Goal: Task Accomplishment & Management: Manage account settings

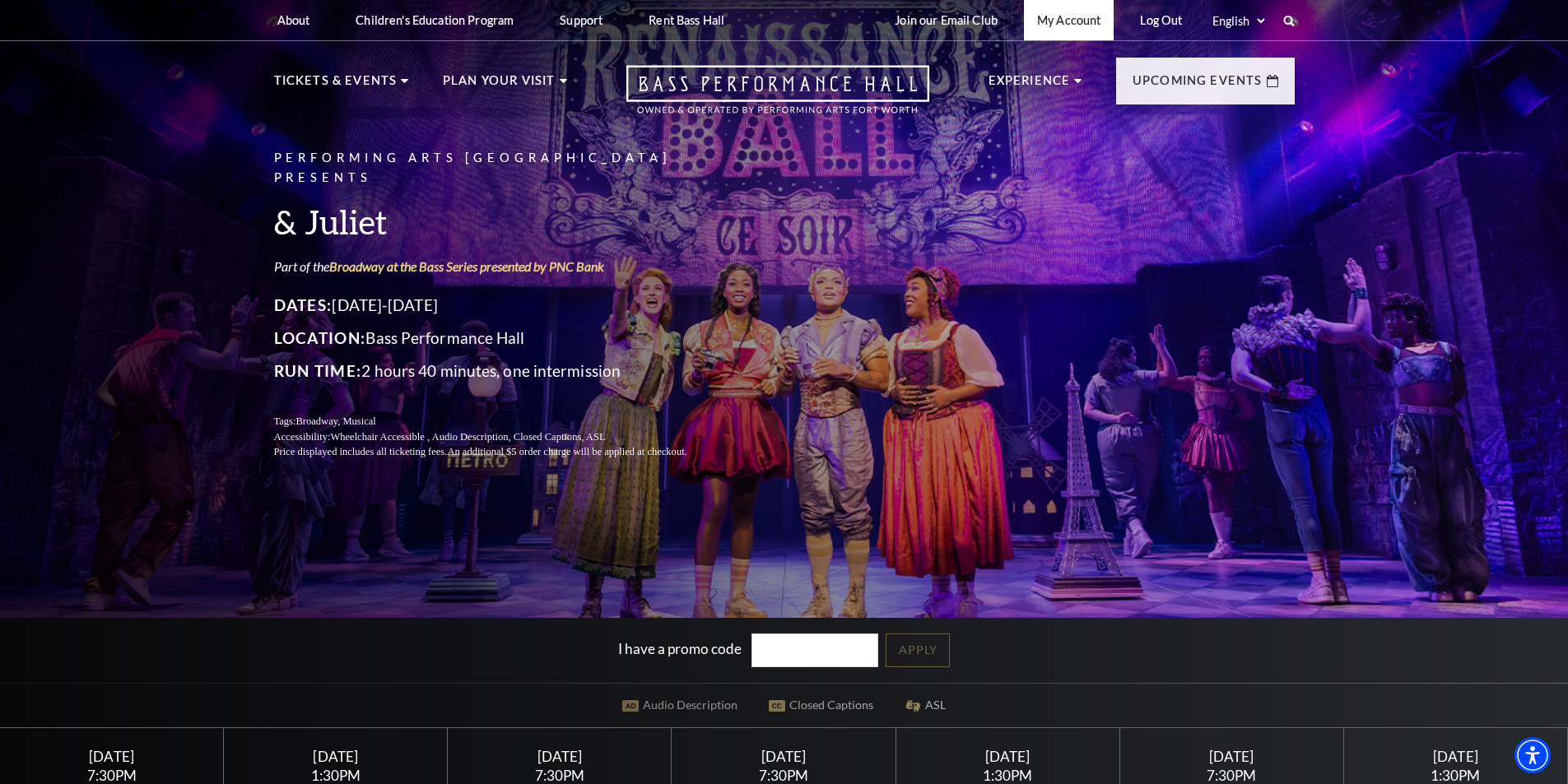
click at [1096, 23] on link "My Account" at bounding box center [1068, 20] width 90 height 40
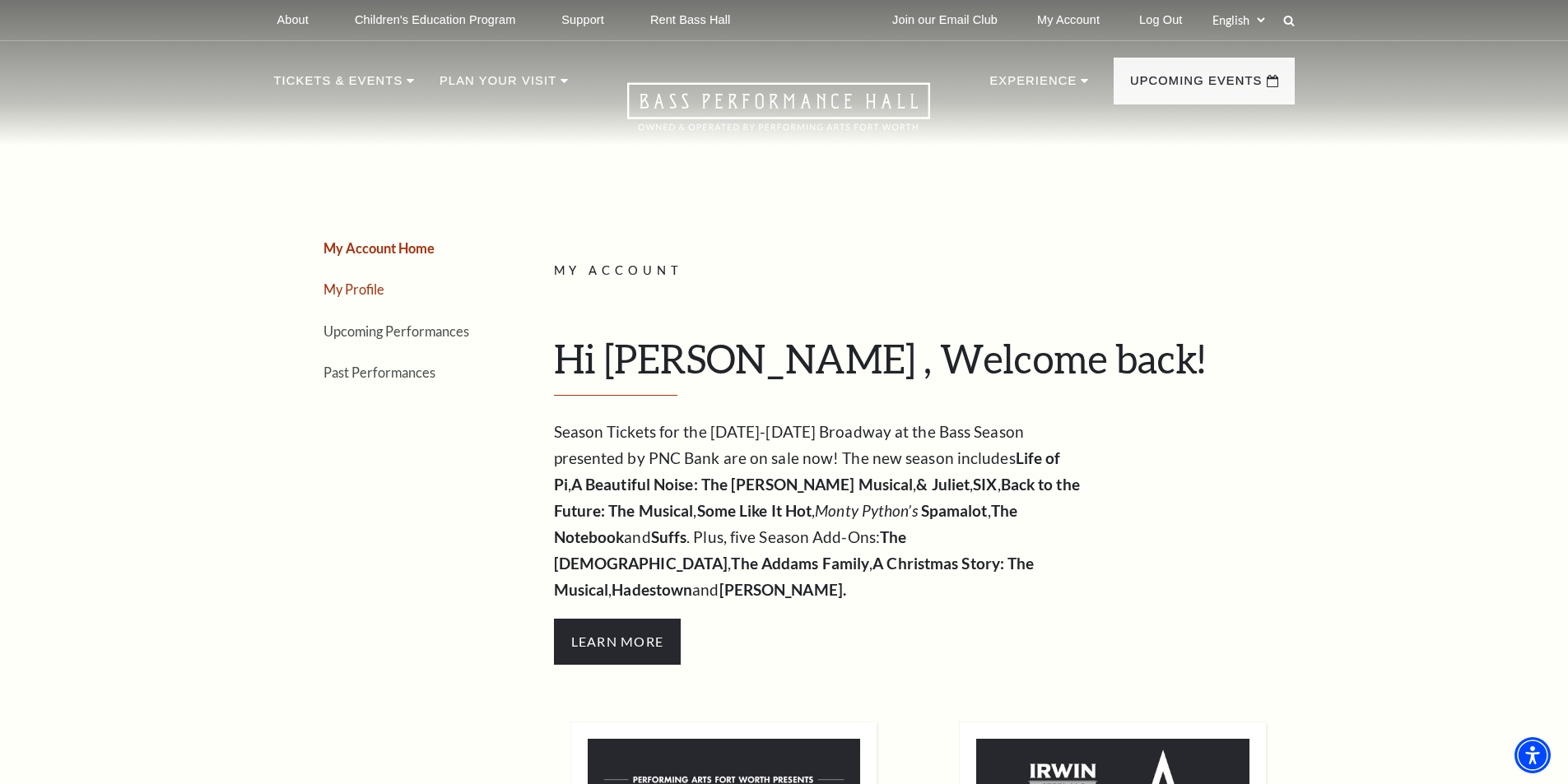
click at [356, 283] on link "My Profile" at bounding box center [354, 289] width 61 height 16
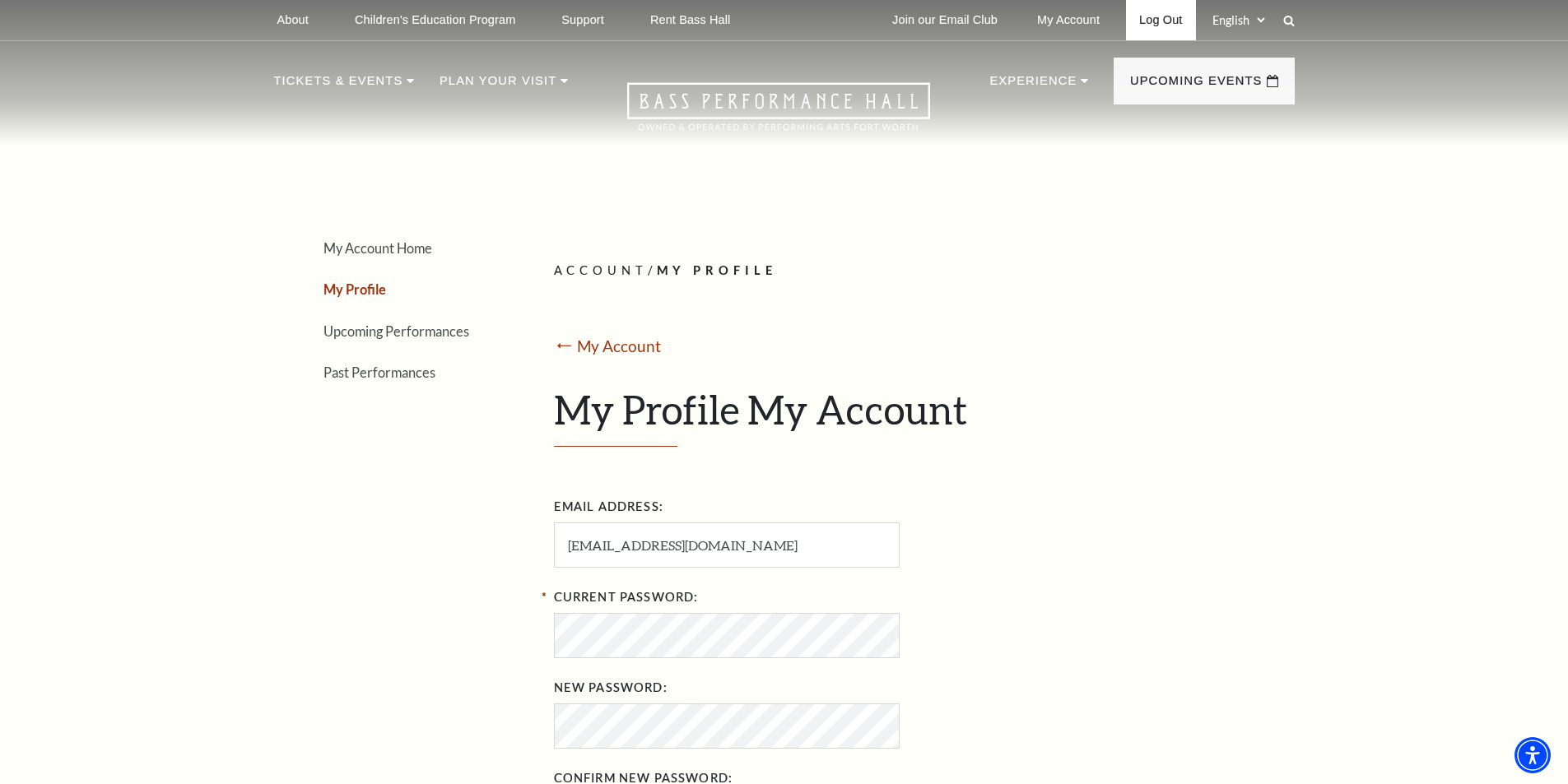
click at [1164, 19] on link "Log Out" at bounding box center [1160, 20] width 69 height 40
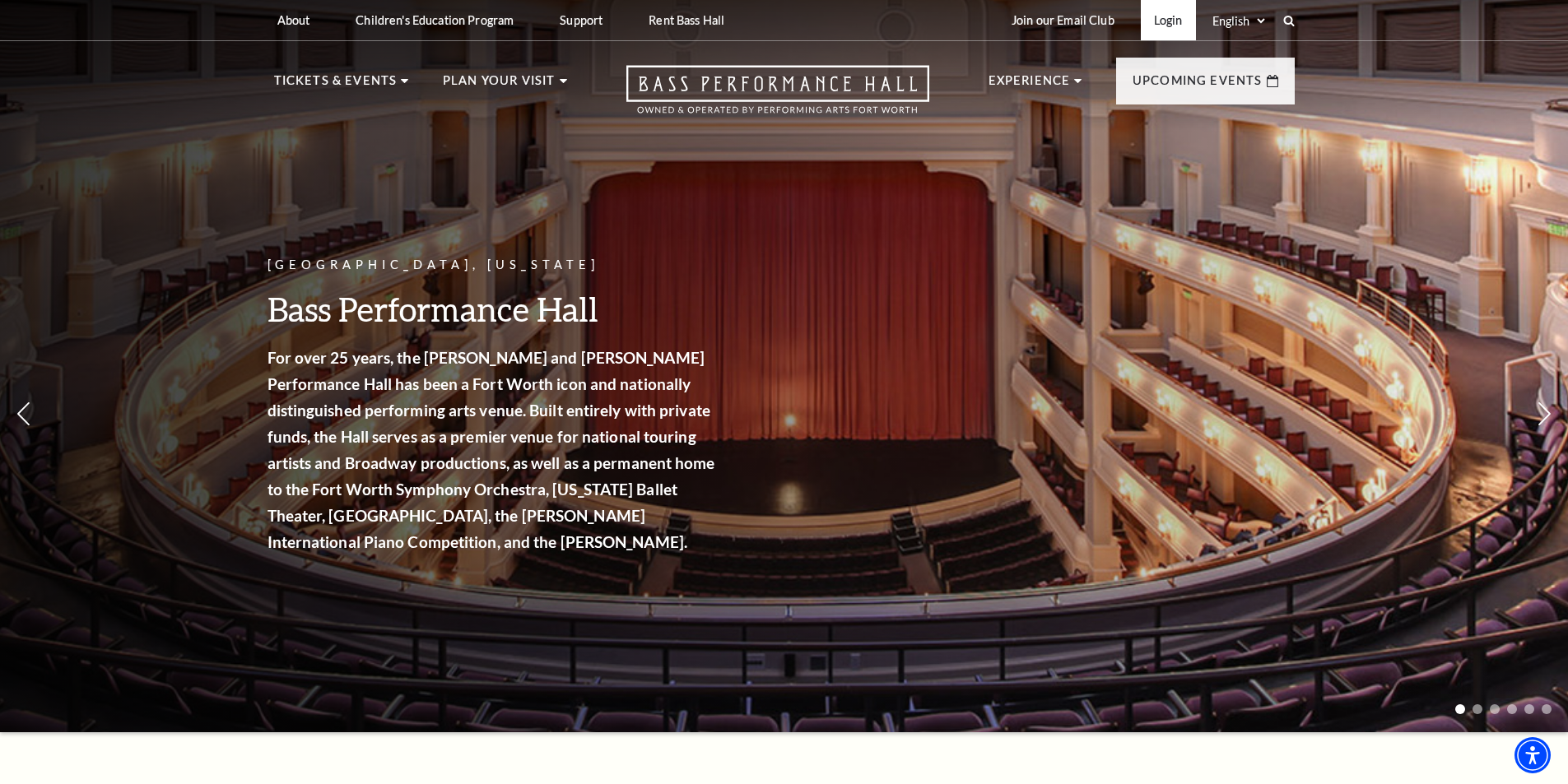
click at [1160, 23] on link "Login" at bounding box center [1168, 20] width 55 height 40
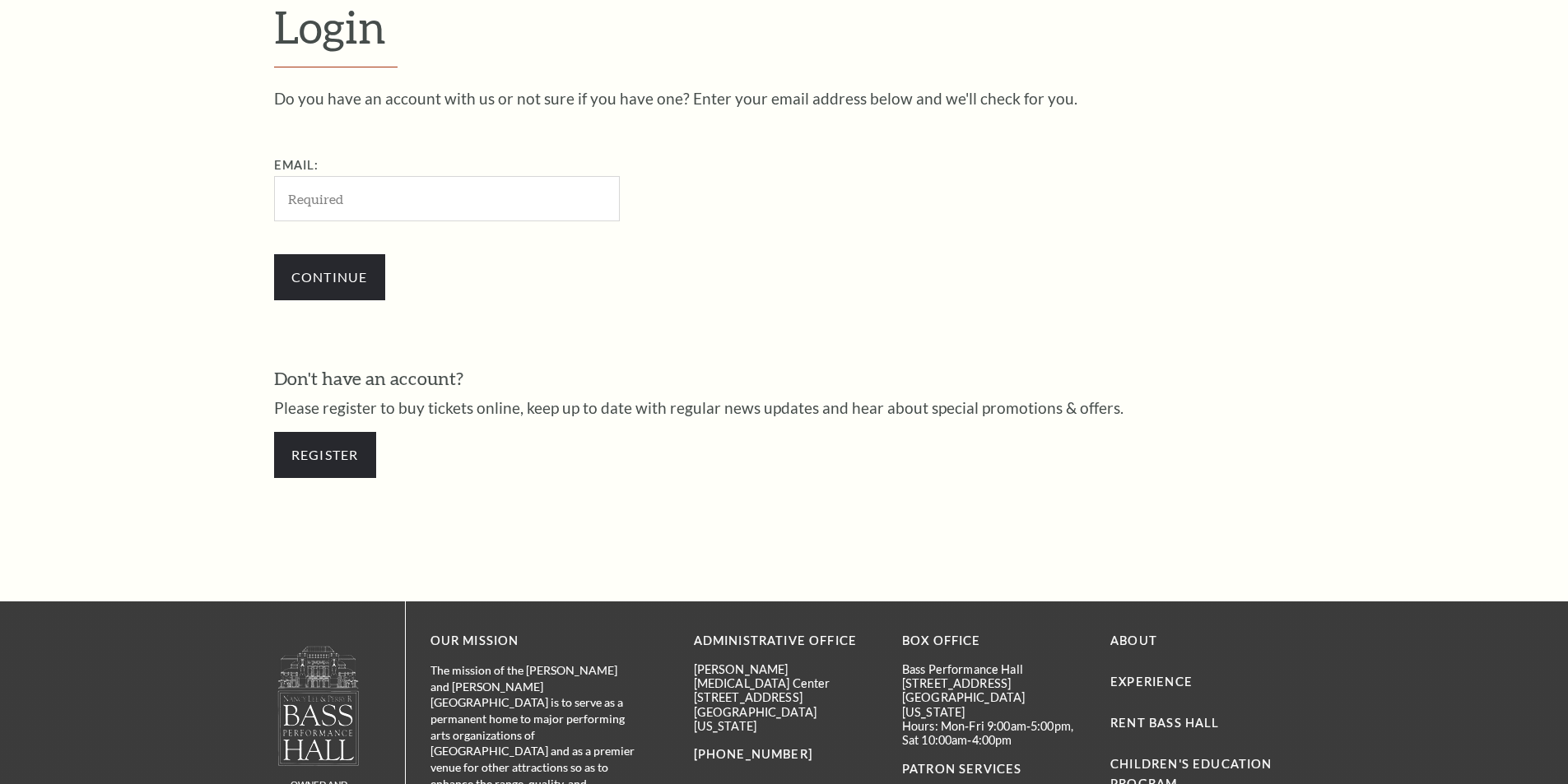
scroll to position [550, 0]
click at [436, 209] on input "Email:" at bounding box center [447, 198] width 346 height 45
type input "csunggreek@gmail.com"
click at [332, 274] on input "Continue" at bounding box center [329, 277] width 111 height 46
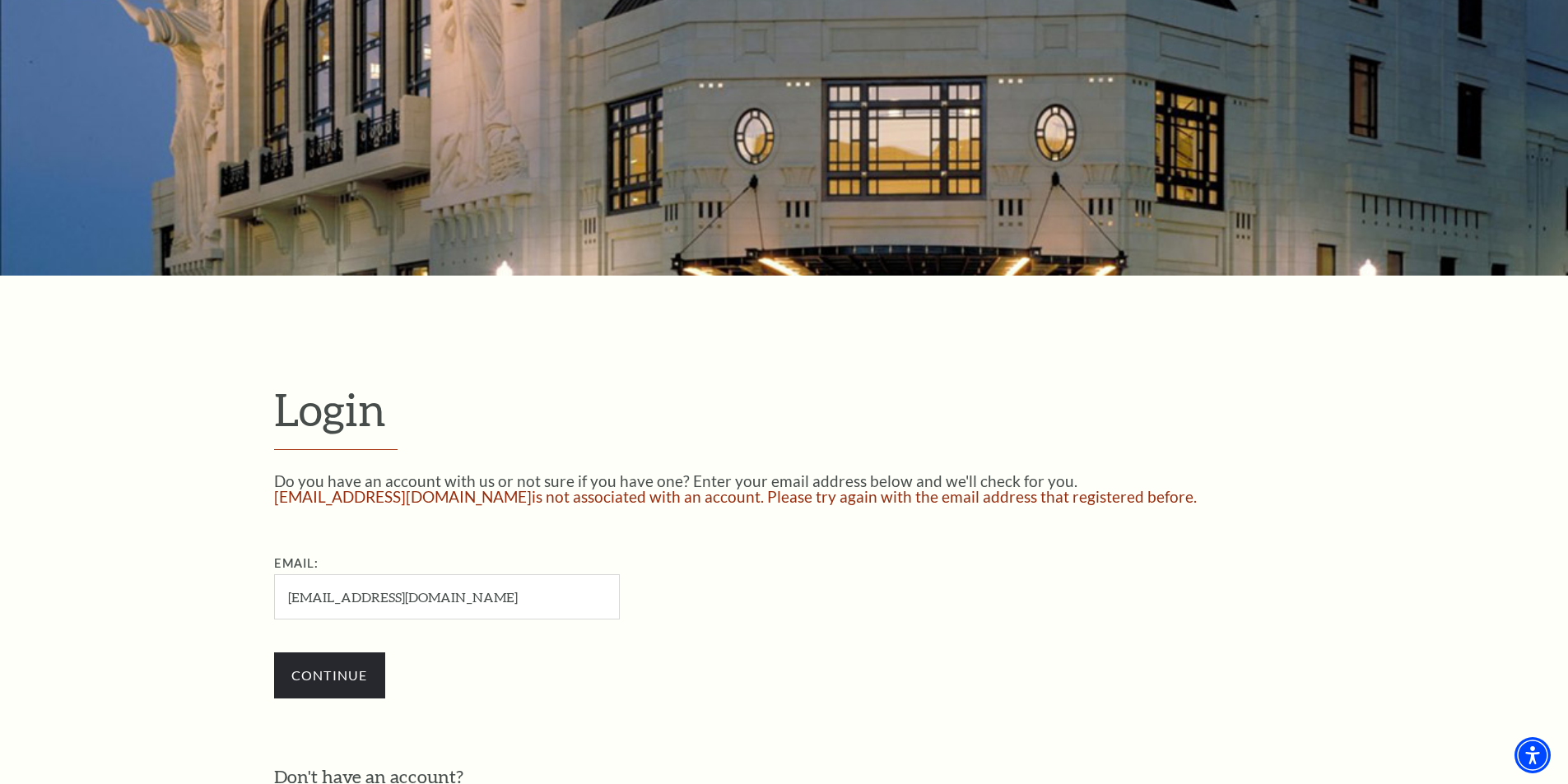
scroll to position [250, 0]
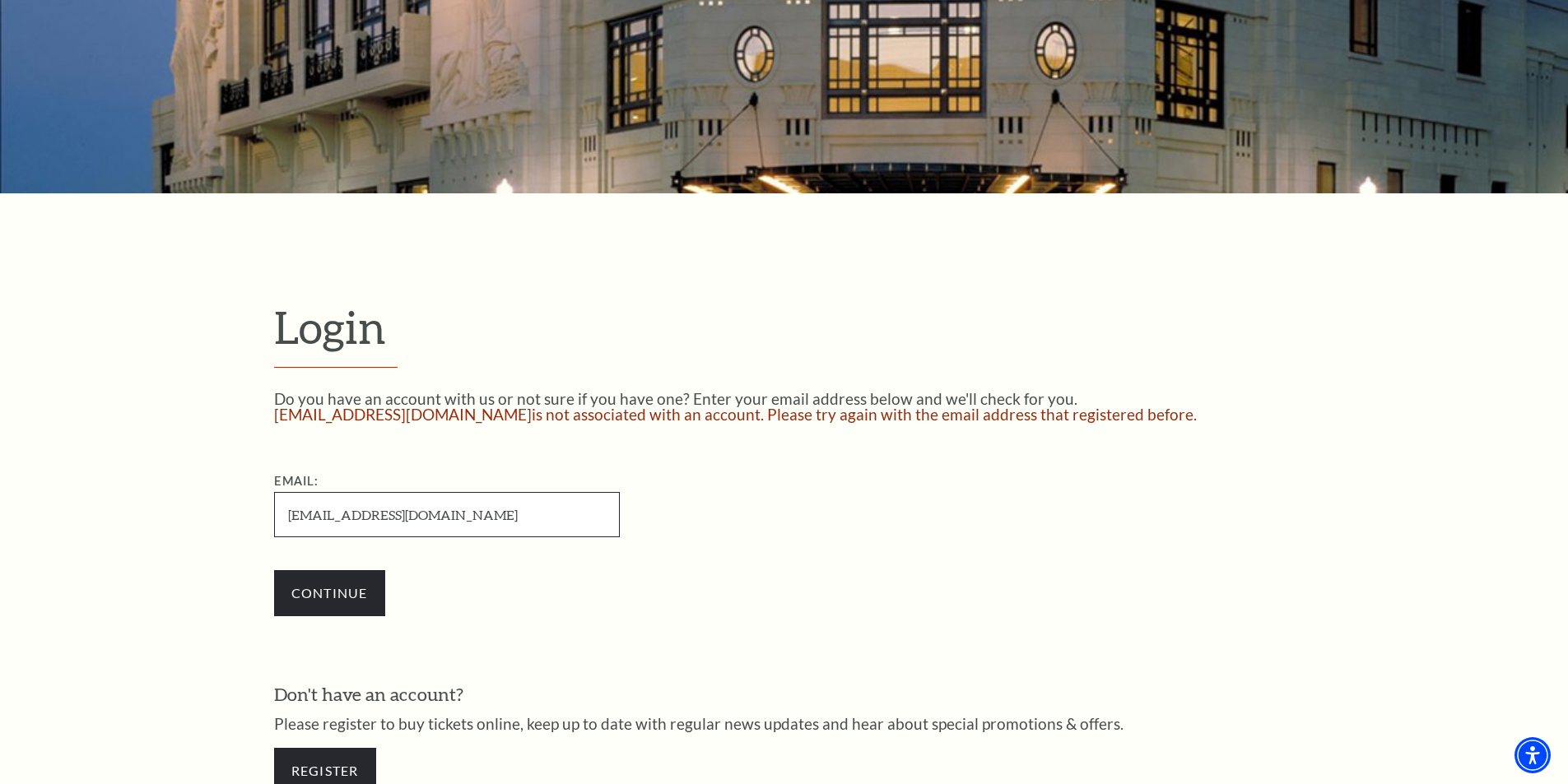
click at [321, 518] on input "csunggreek@gmail.com" at bounding box center [447, 515] width 346 height 45
click at [319, 519] on input "csunggreek@gmail.com" at bounding box center [447, 515] width 346 height 45
type input "[EMAIL_ADDRESS][DOMAIN_NAME]"
click at [322, 587] on input "Continue" at bounding box center [329, 592] width 111 height 46
click at [361, 531] on input "[EMAIL_ADDRESS][DOMAIN_NAME]" at bounding box center [447, 515] width 346 height 45
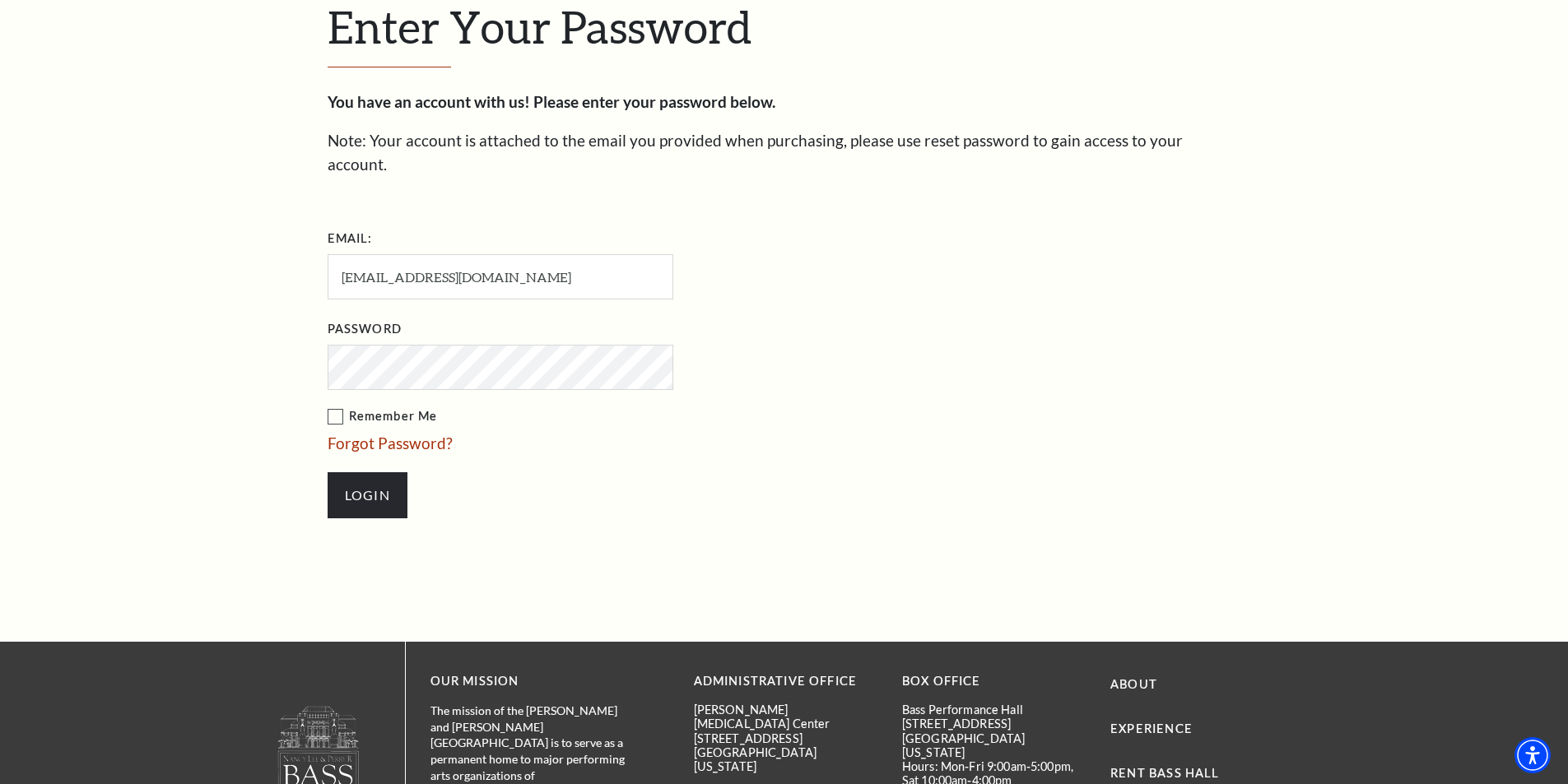
click at [30, 283] on div "Enter Your Password You have an account with us! Please enter your password bel…" at bounding box center [784, 268] width 1568 height 749
click at [361, 472] on input "Login" at bounding box center [368, 495] width 80 height 46
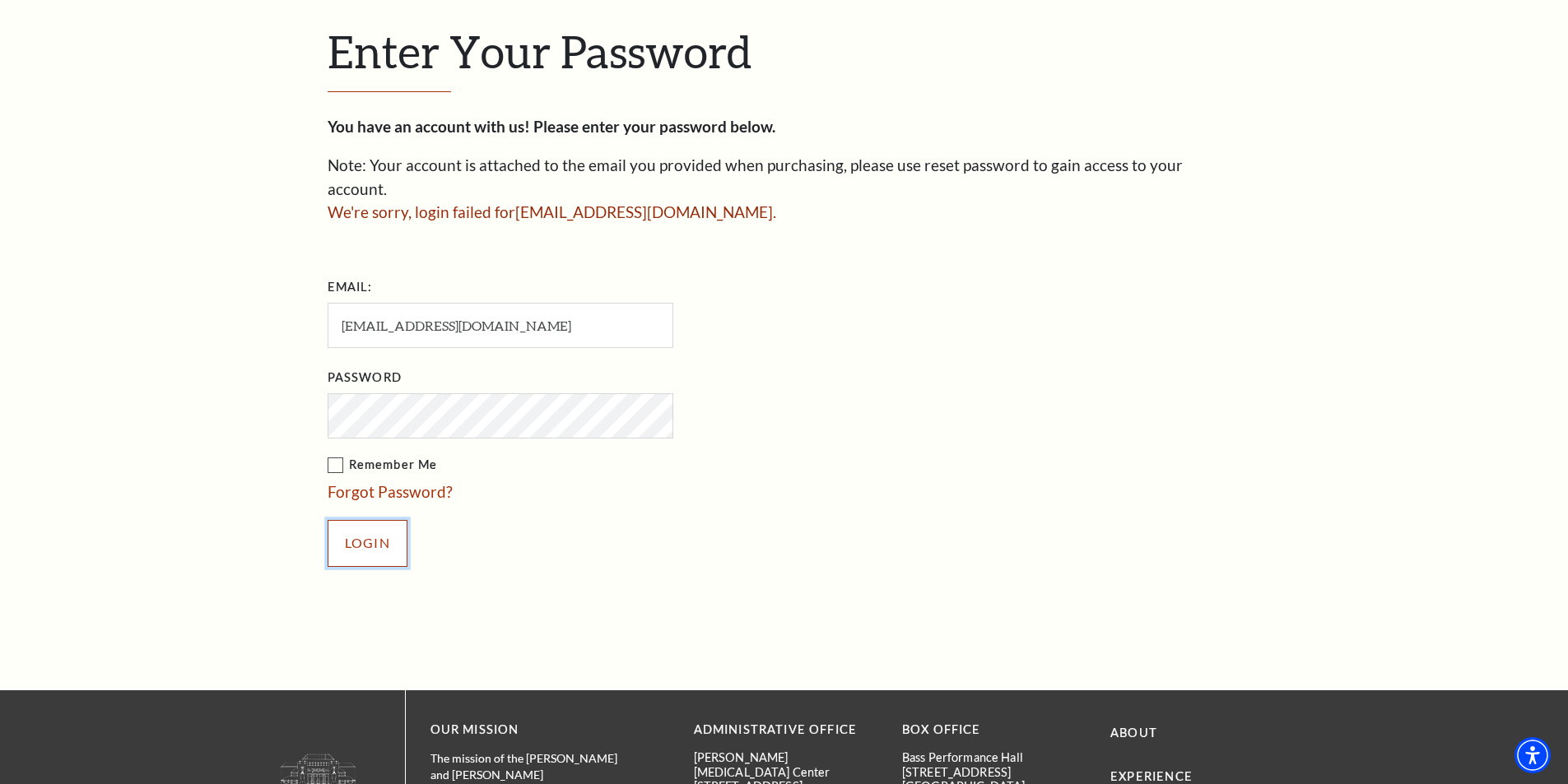
click at [364, 520] on input "Login" at bounding box center [368, 543] width 80 height 46
click at [413, 482] on link "Forgot Password?" at bounding box center [390, 491] width 125 height 19
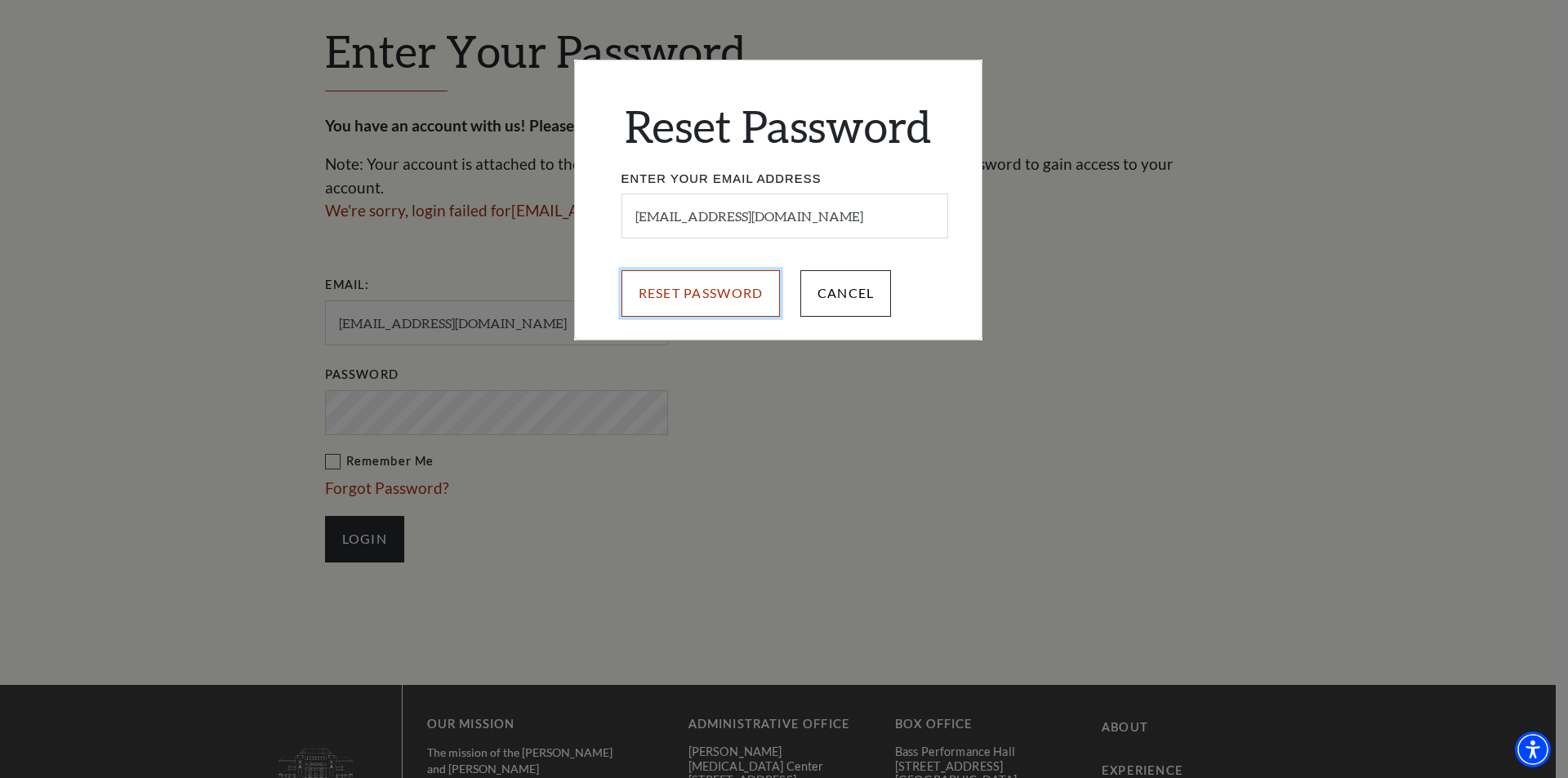
click at [747, 294] on input "Reset Password" at bounding box center [701, 293] width 159 height 46
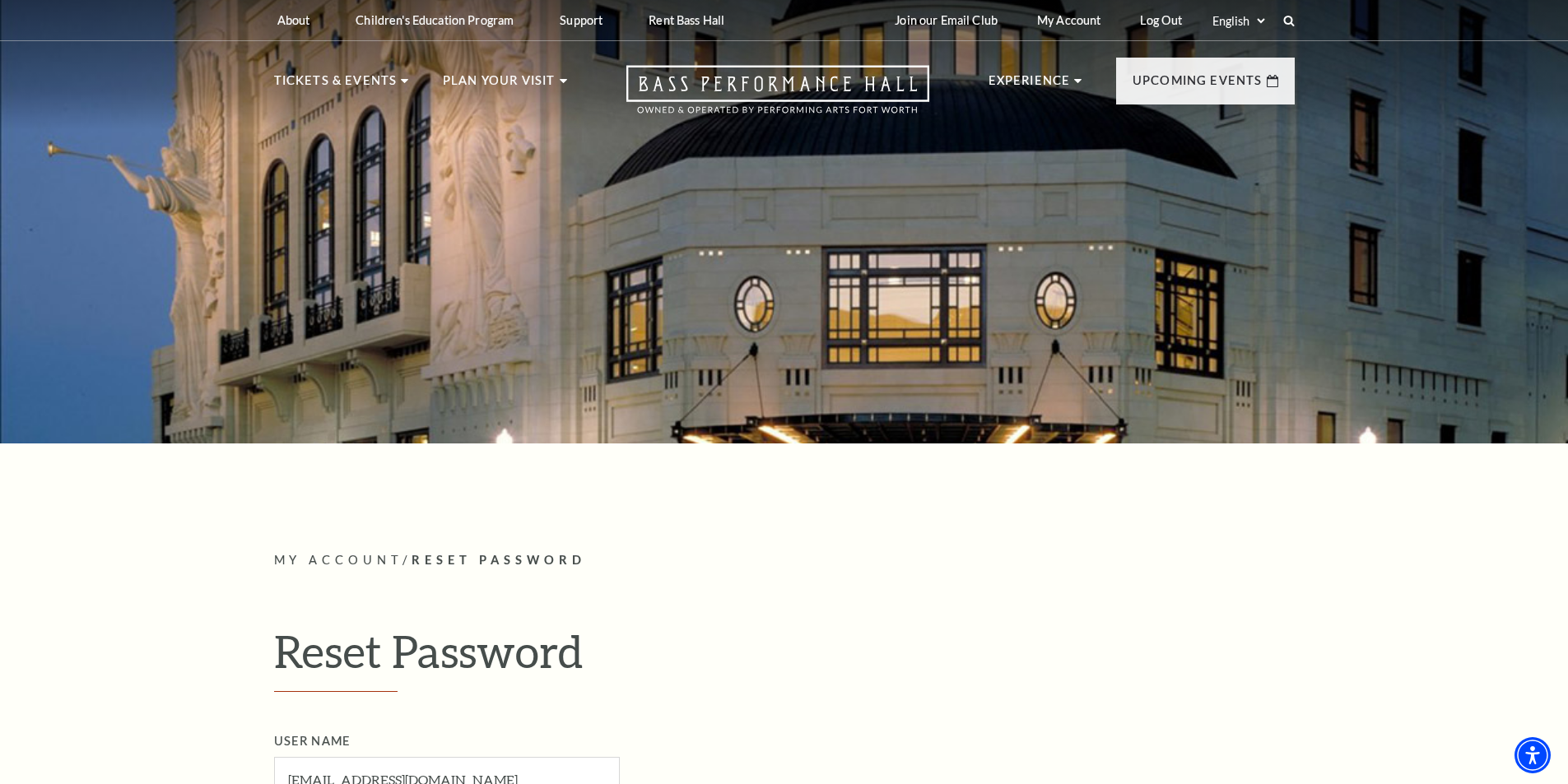
scroll to position [329, 0]
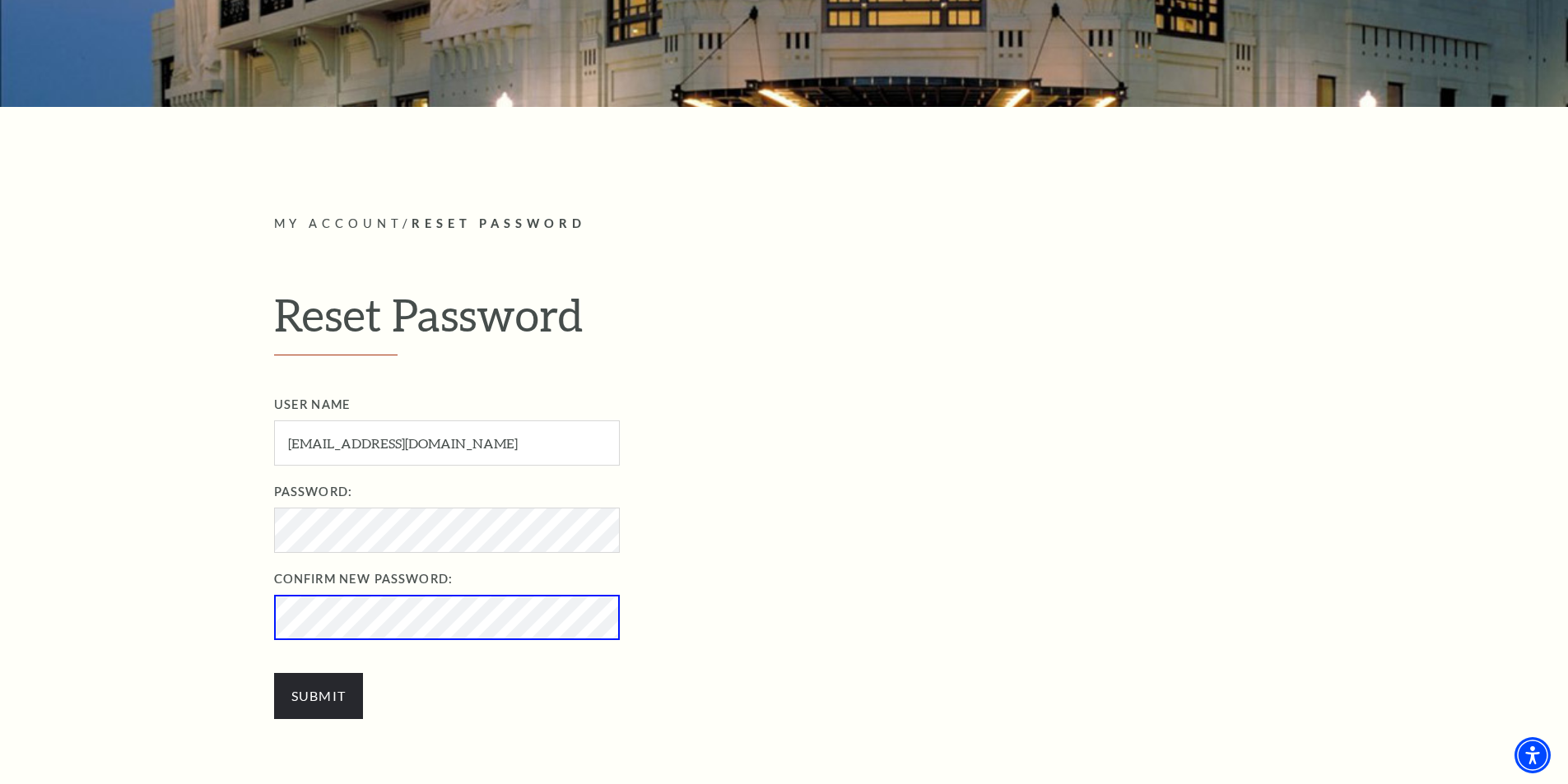
click at [307, 720] on div "User Name csungreek@gmail.com User Name required Password: Password required Co…" at bounding box center [802, 565] width 1056 height 341
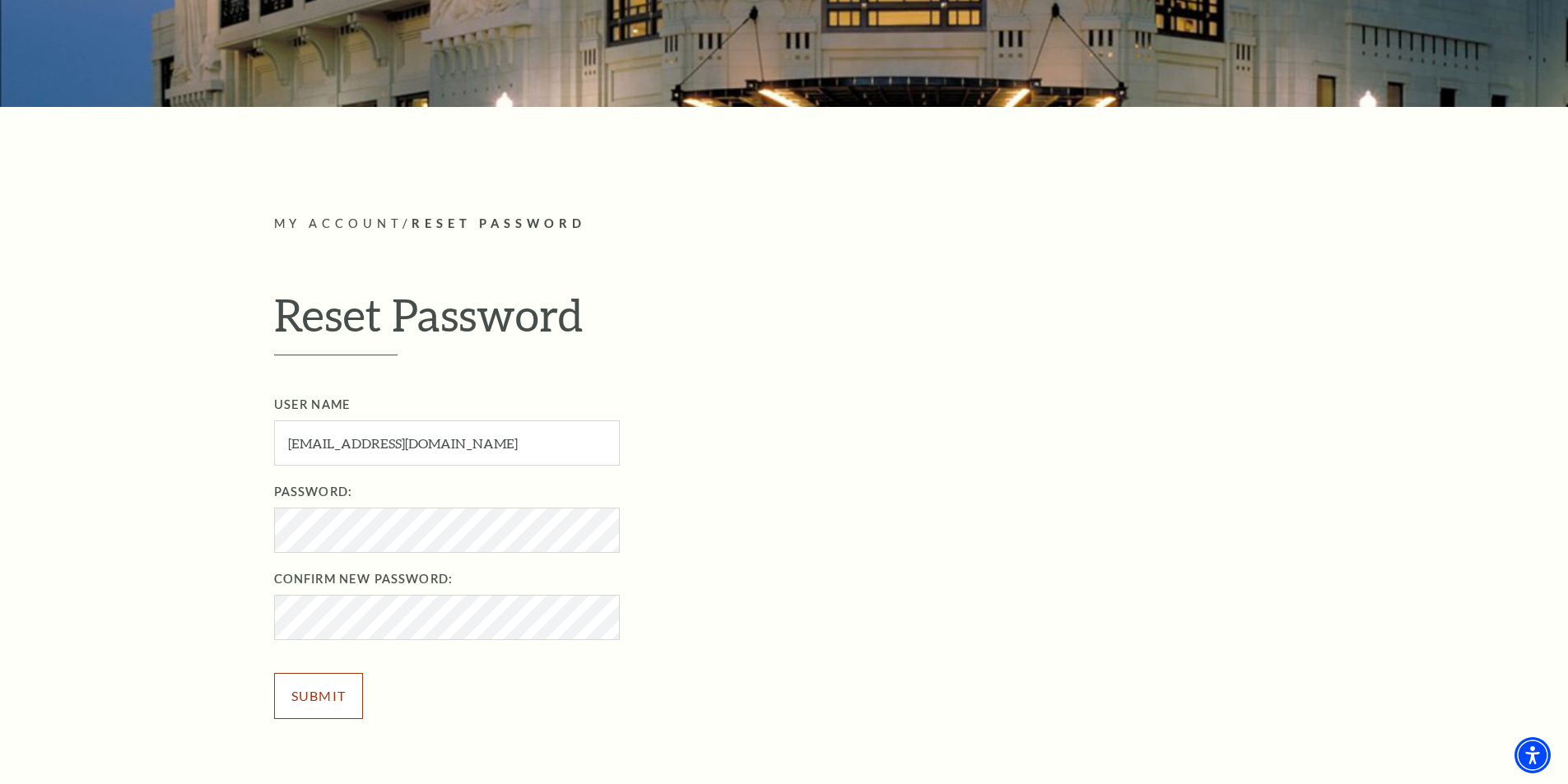
click at [310, 710] on input "Submit" at bounding box center [319, 696] width 90 height 46
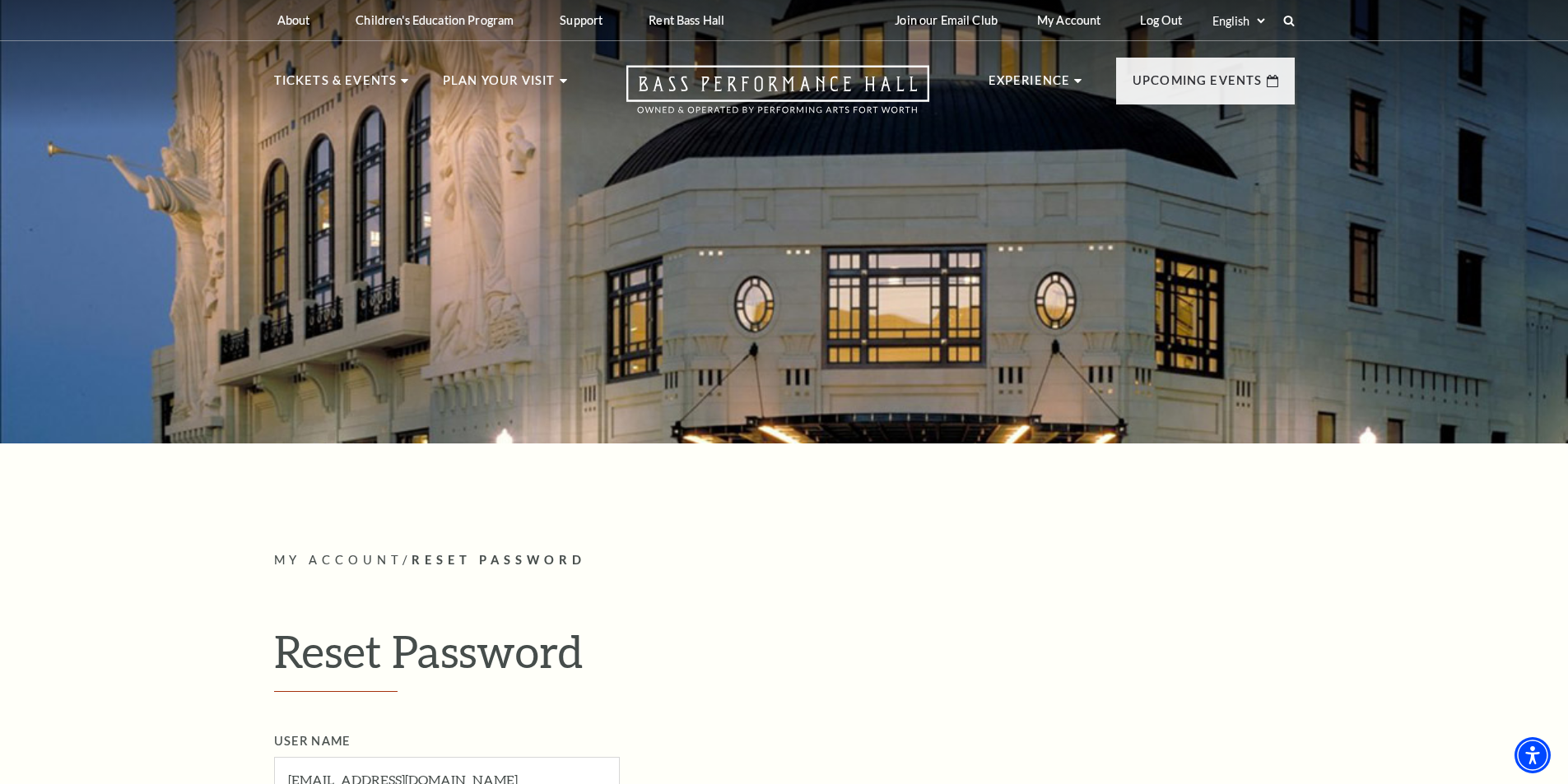
click at [744, 554] on p "My Account / Reset Password" at bounding box center [784, 560] width 1021 height 21
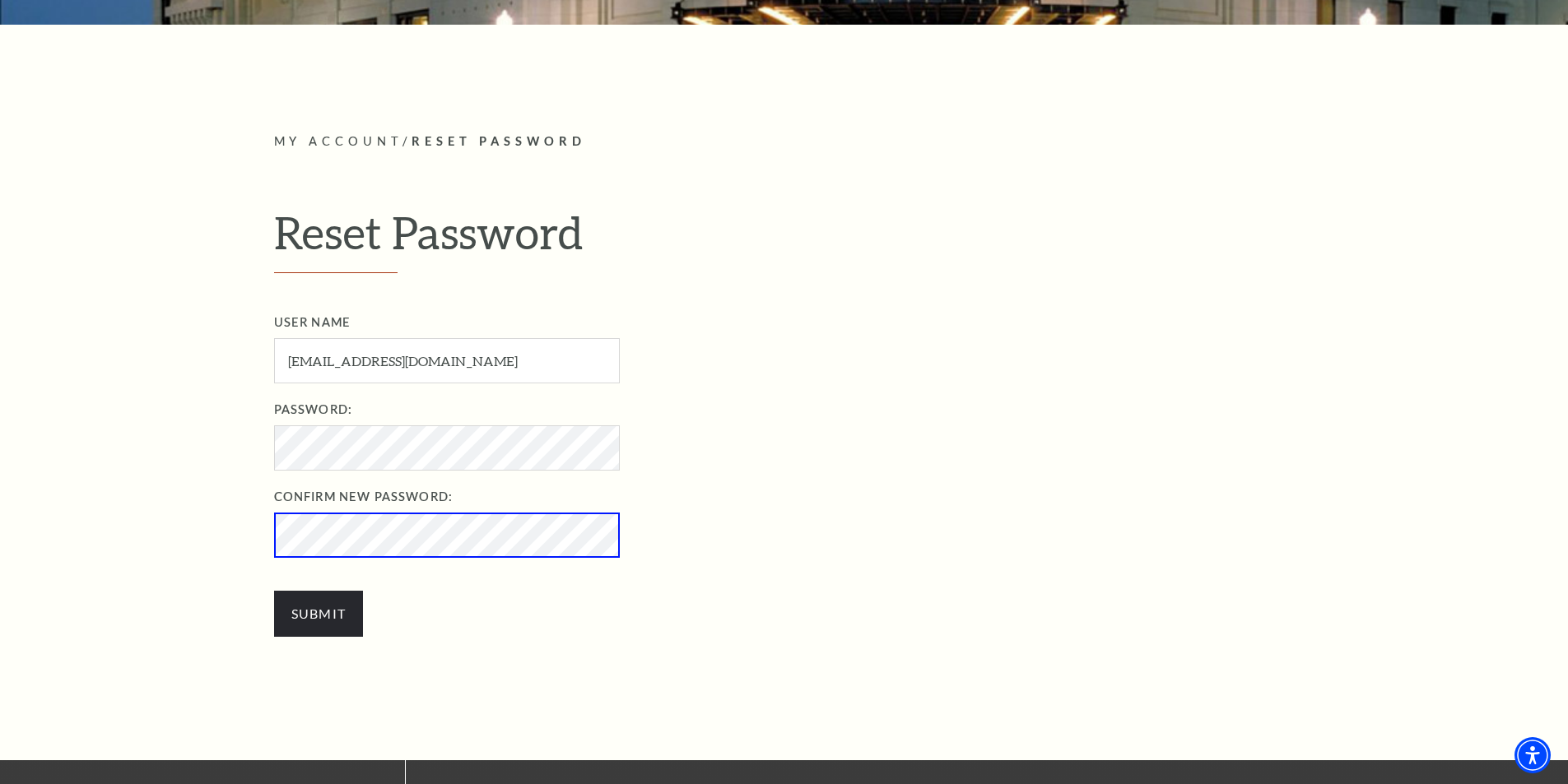
scroll to position [494, 0]
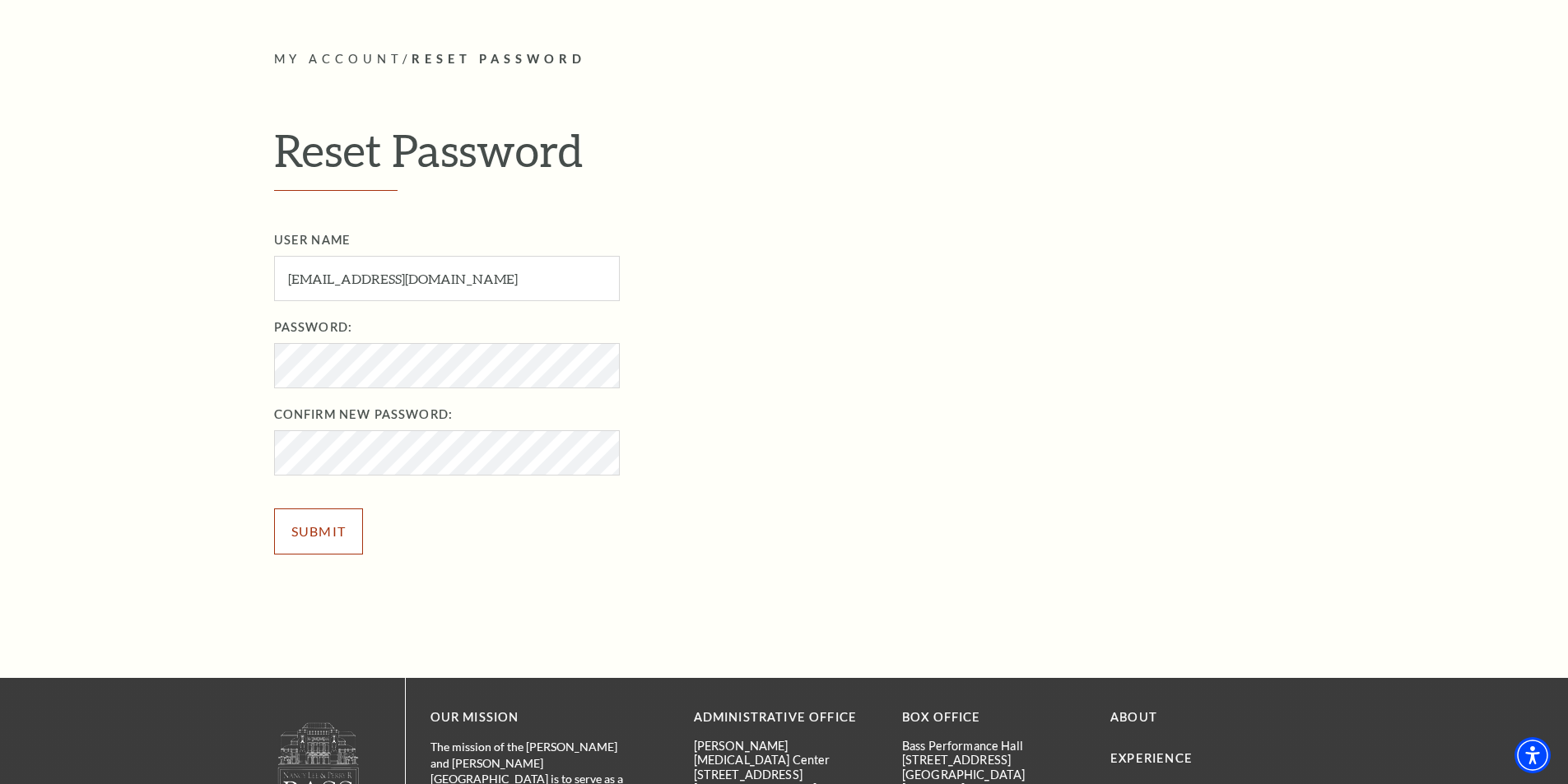
click at [350, 524] on input "Submit" at bounding box center [319, 531] width 90 height 46
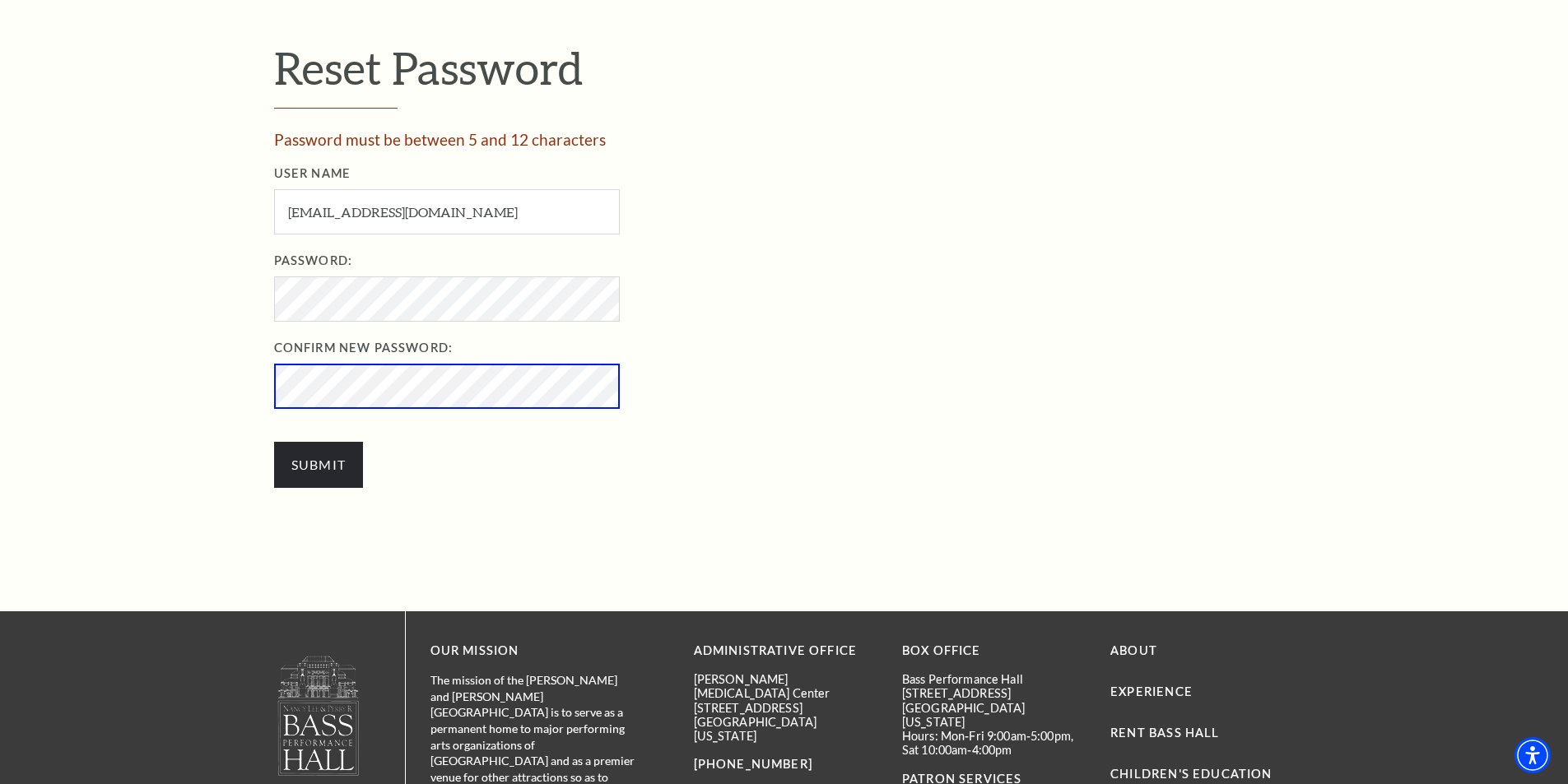
scroll to position [659, 0]
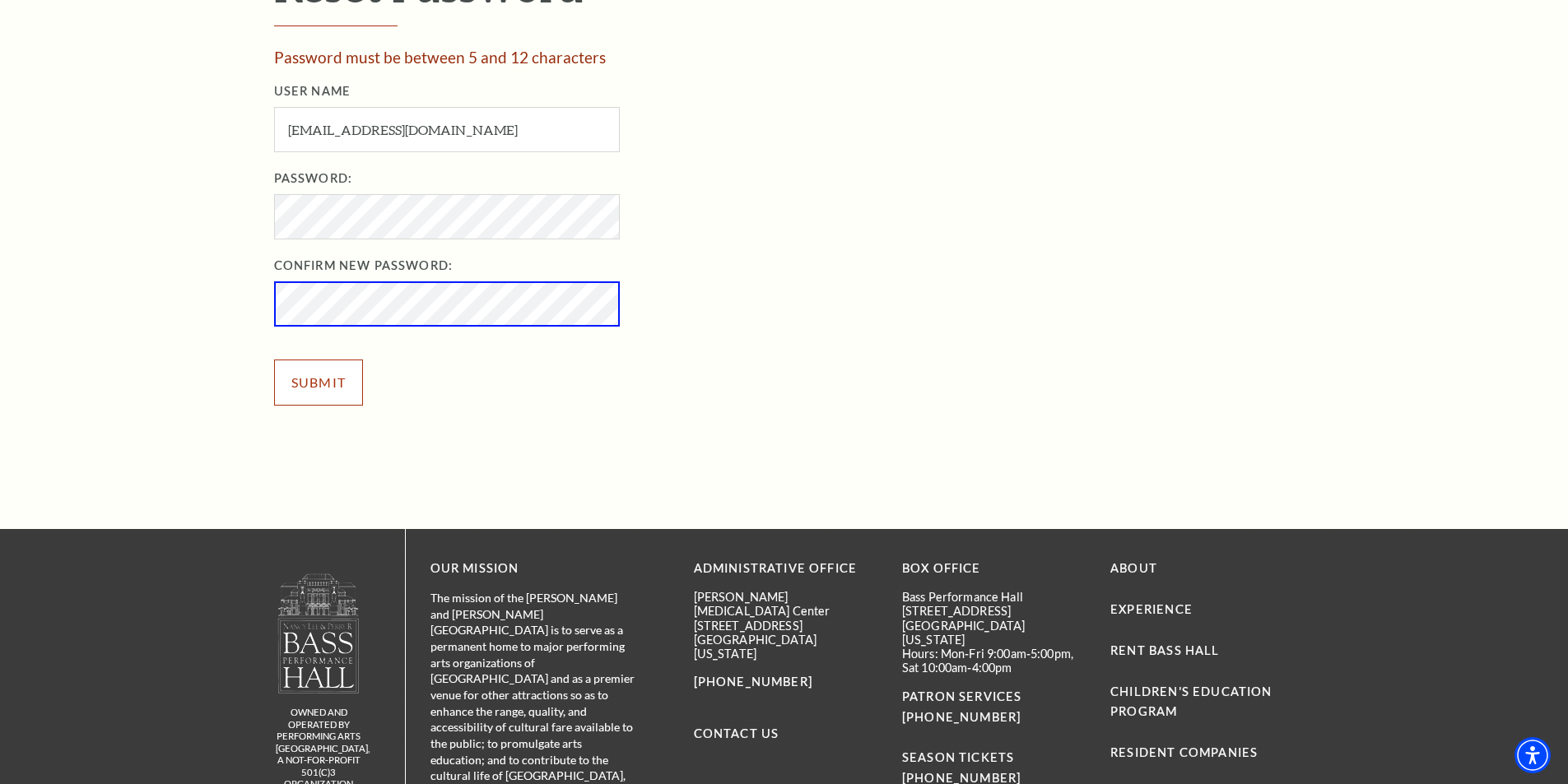
click at [289, 376] on input "Submit" at bounding box center [319, 382] width 90 height 46
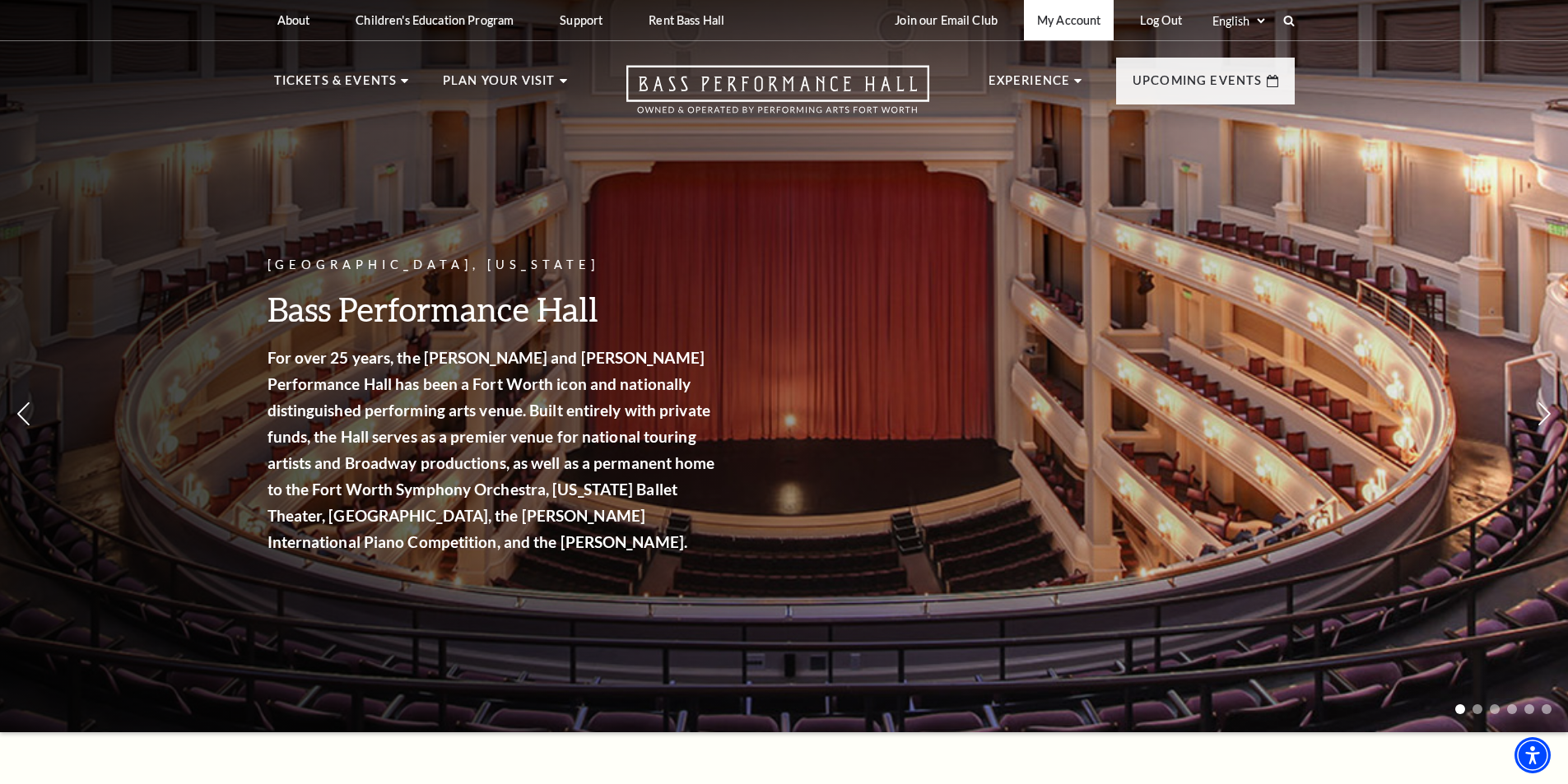
click at [1060, 22] on link "My Account" at bounding box center [1068, 20] width 90 height 40
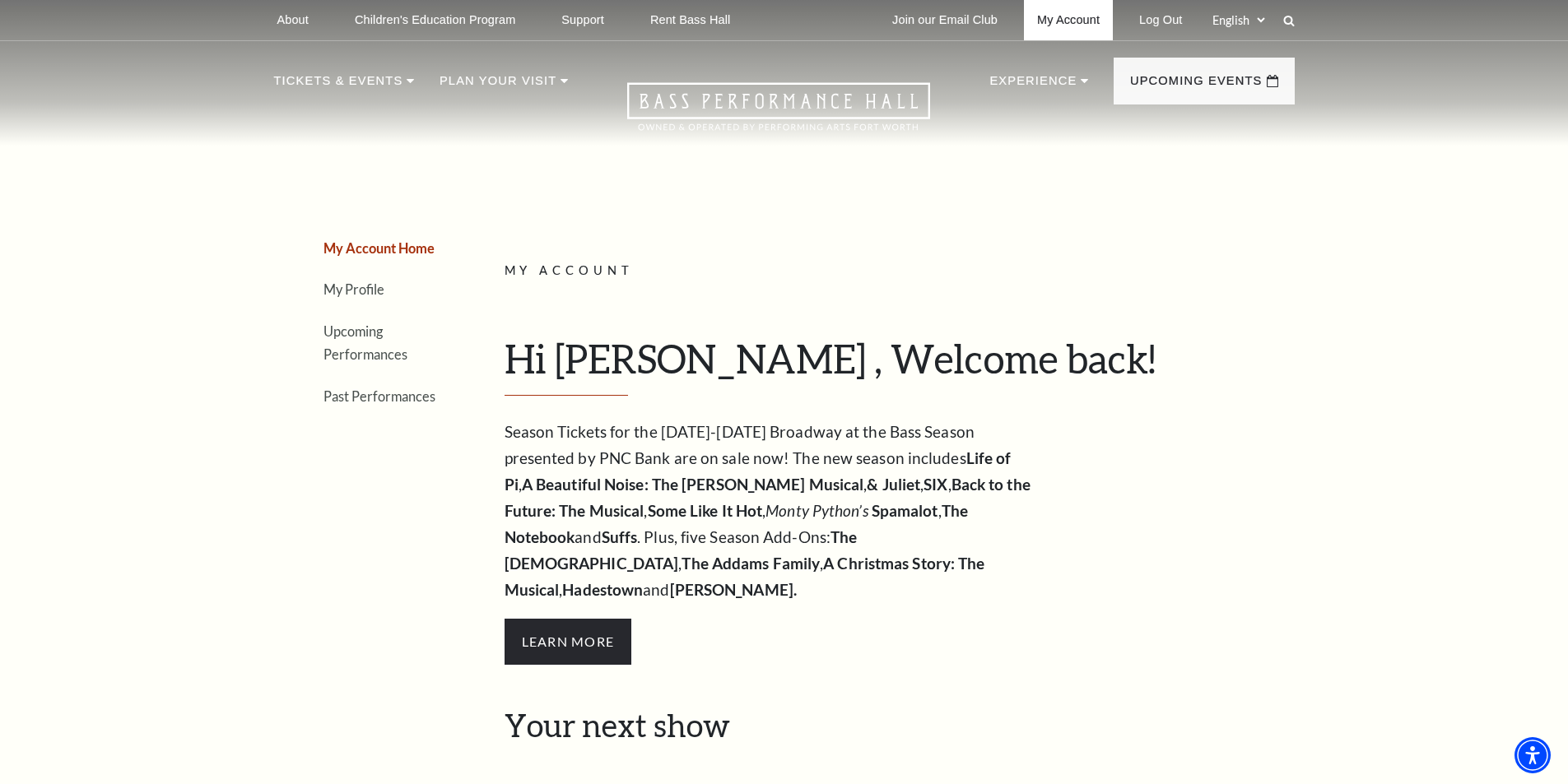
click at [1060, 23] on link "My Account" at bounding box center [1067, 20] width 89 height 40
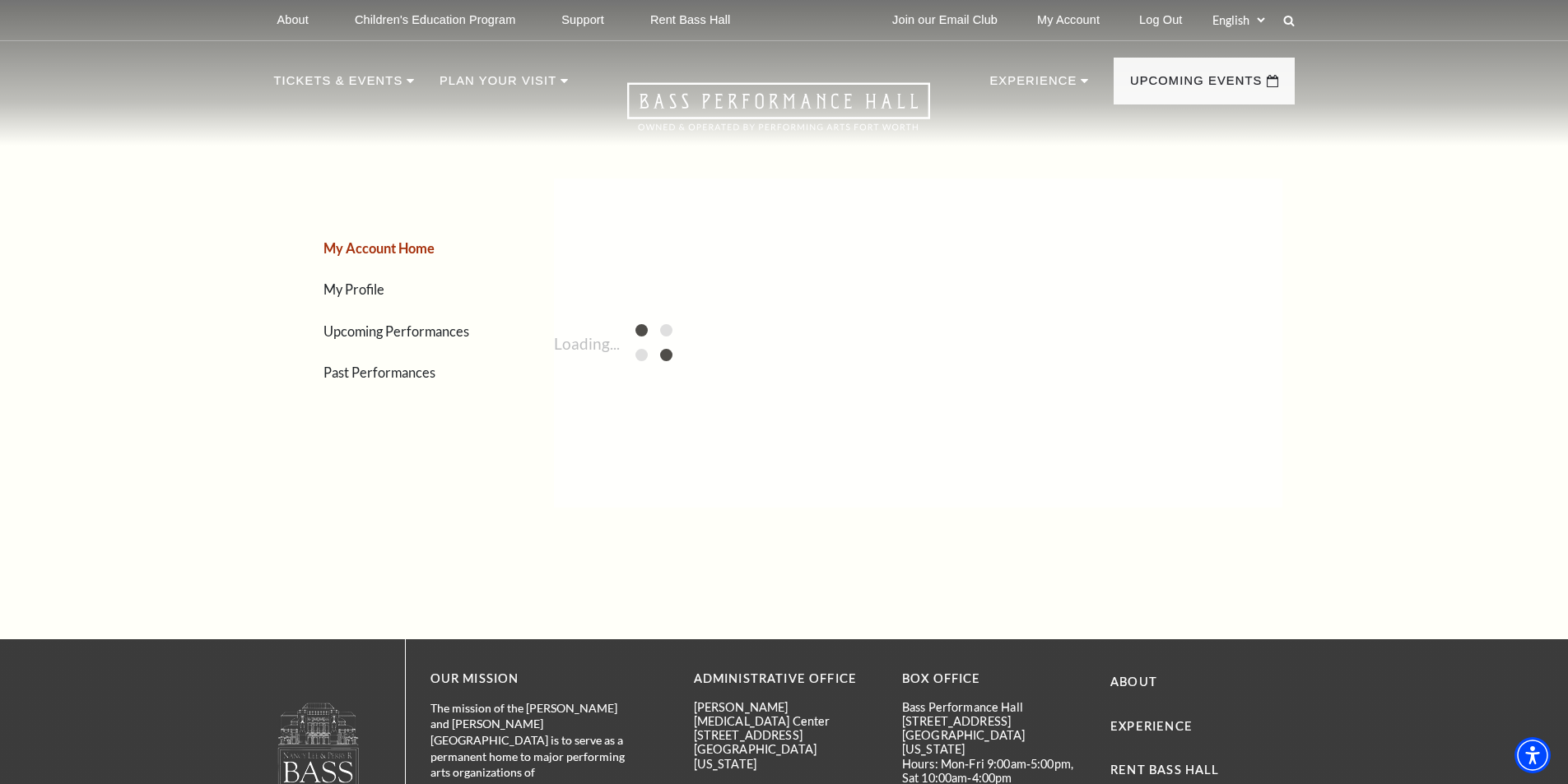
click at [364, 335] on link "Upcoming Performances" at bounding box center [396, 331] width 146 height 16
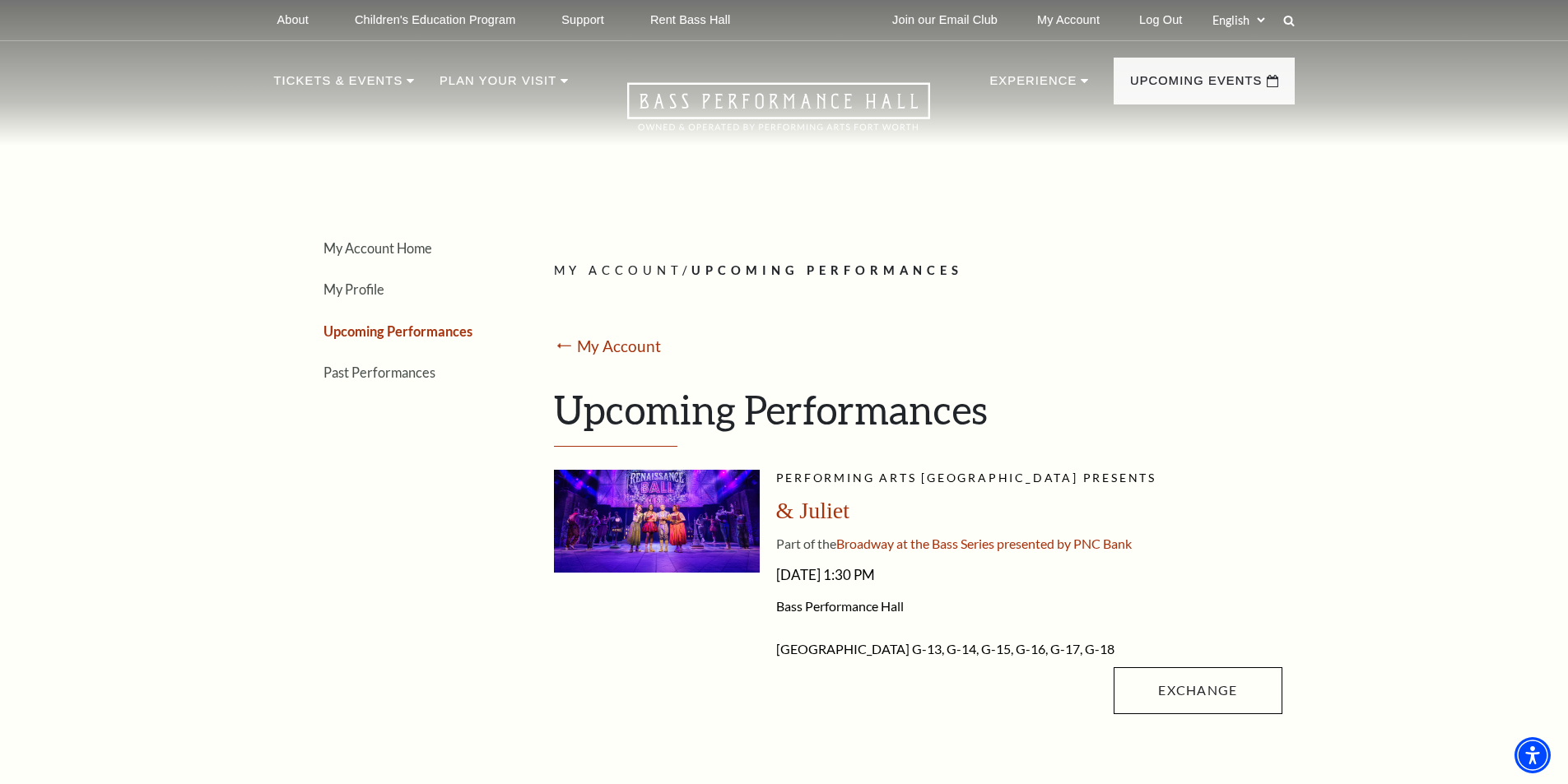
scroll to position [164, 0]
